Goal: Use online tool/utility: Utilize a website feature to perform a specific function

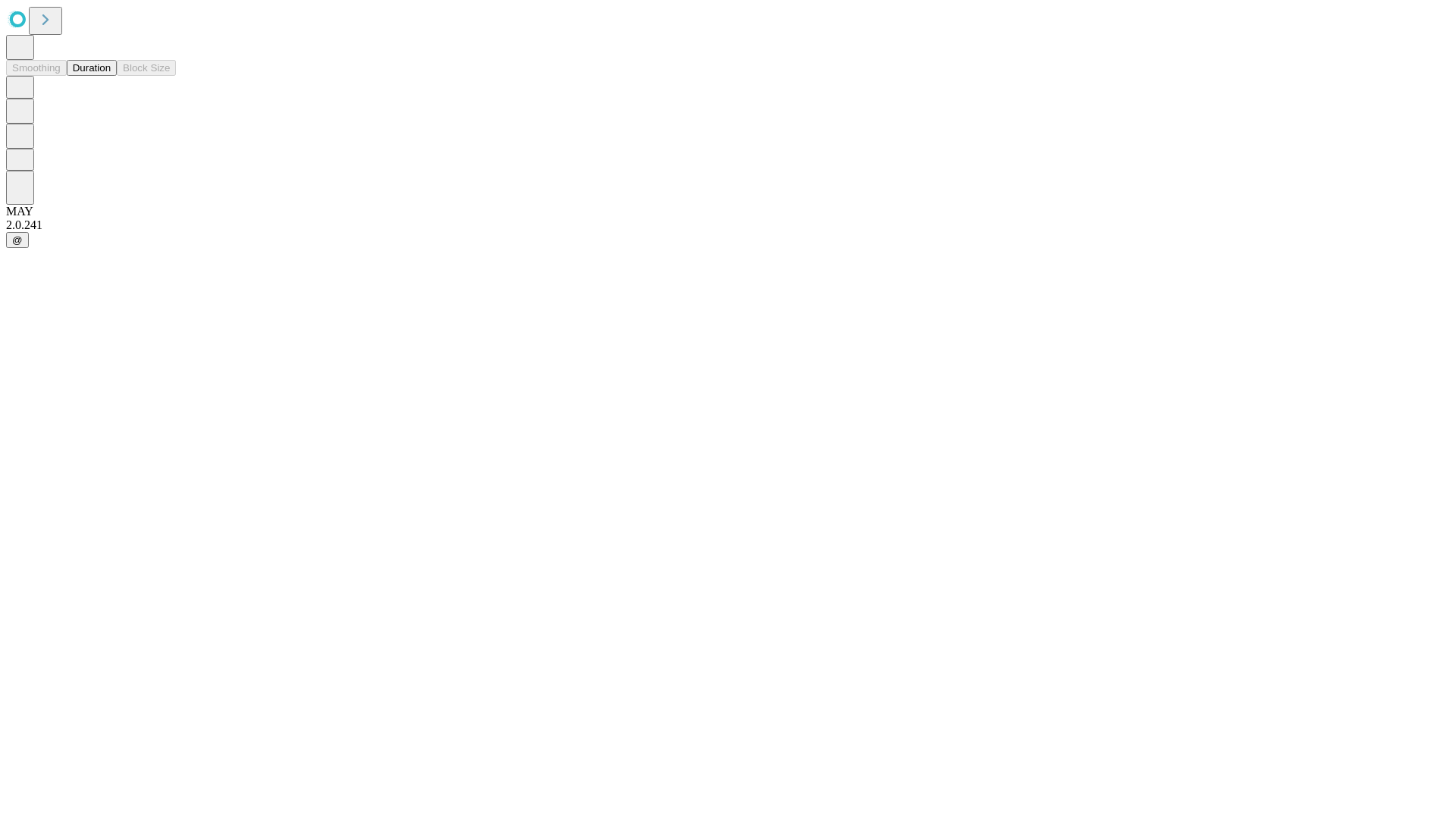
click at [111, 76] on button "Duration" at bounding box center [91, 68] width 50 height 16
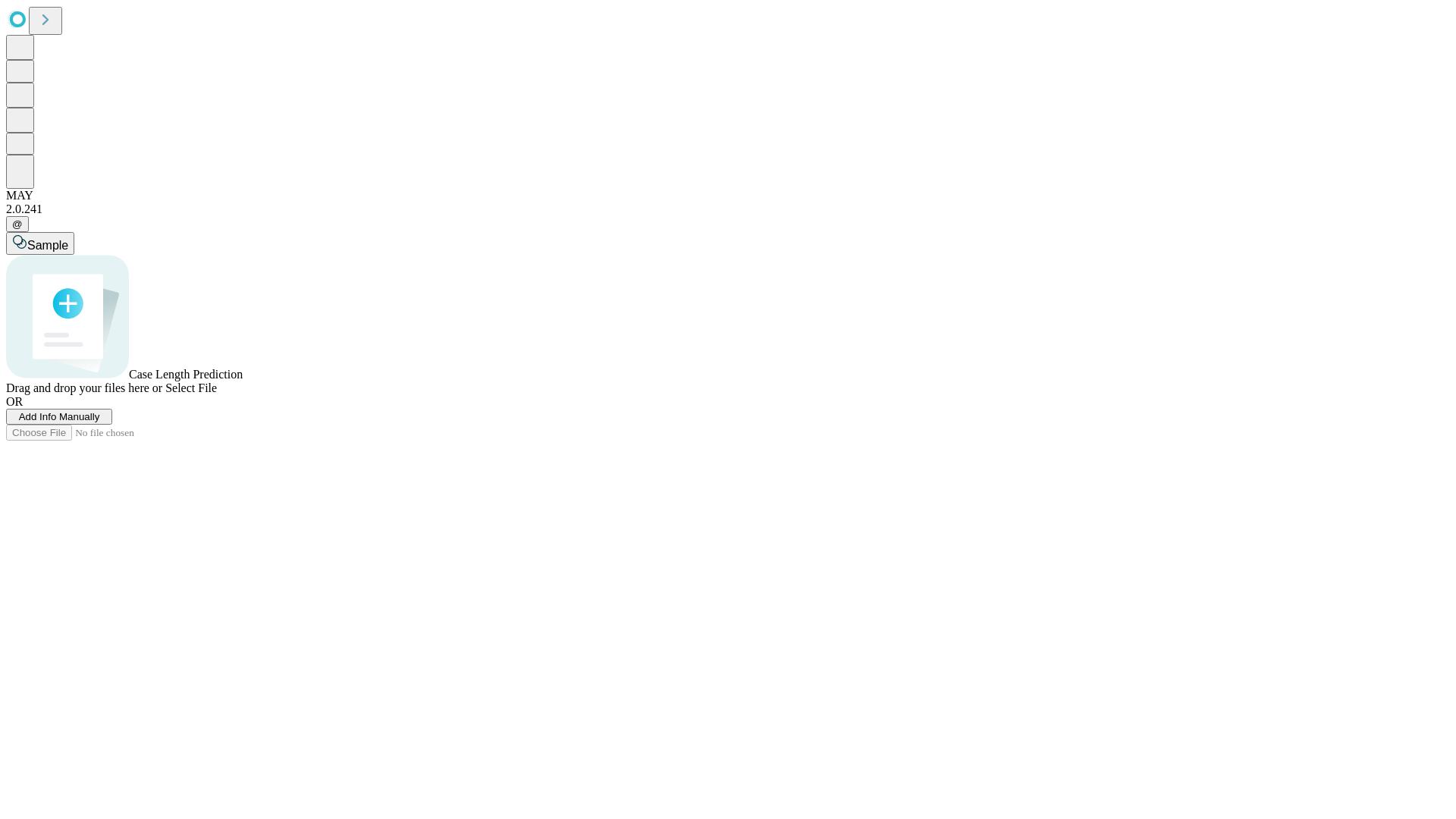
click at [217, 395] on span "Select File" at bounding box center [191, 388] width 51 height 13
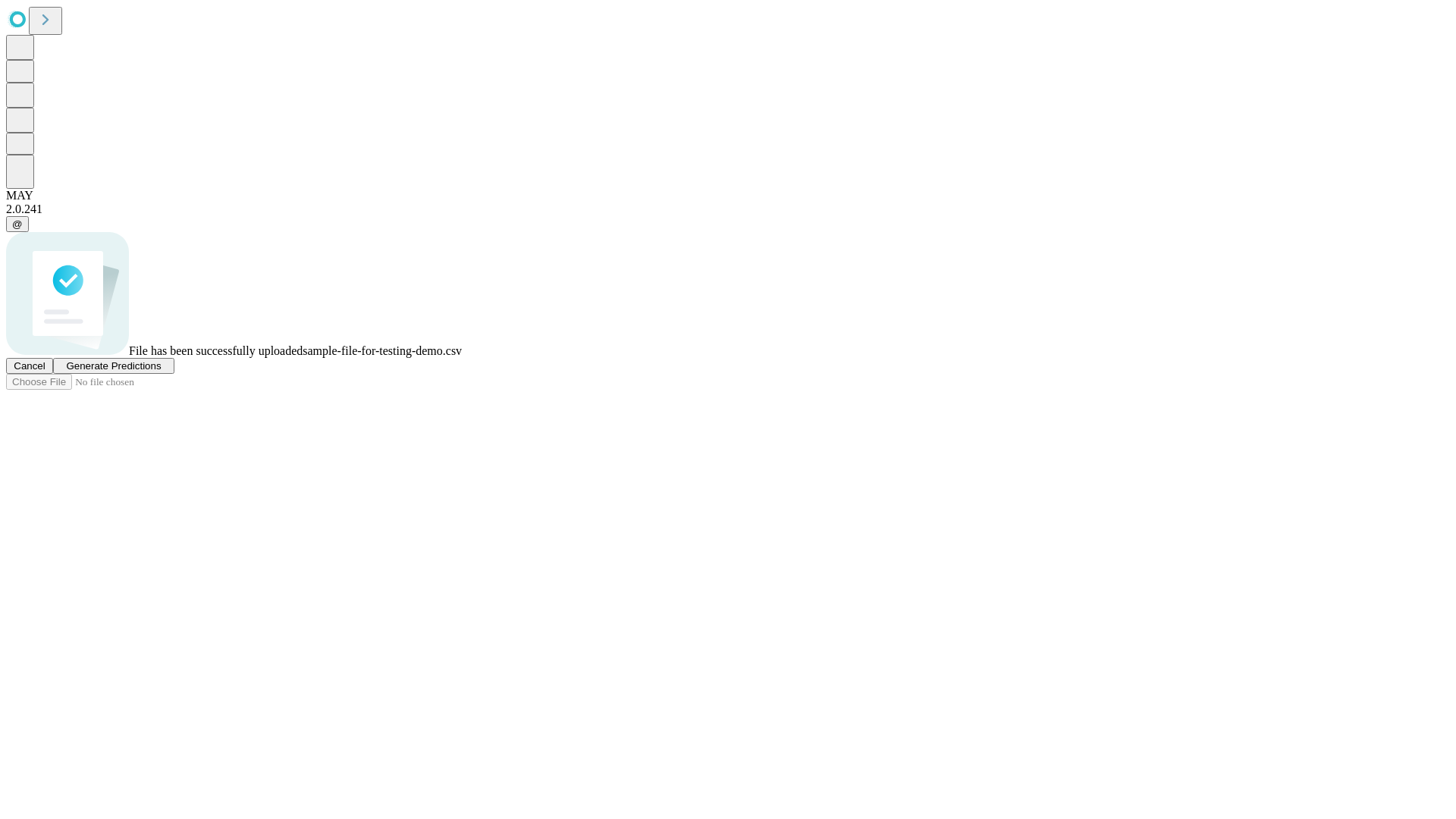
click at [161, 371] on span "Generate Predictions" at bounding box center [113, 365] width 95 height 11
